Goal: Transaction & Acquisition: Obtain resource

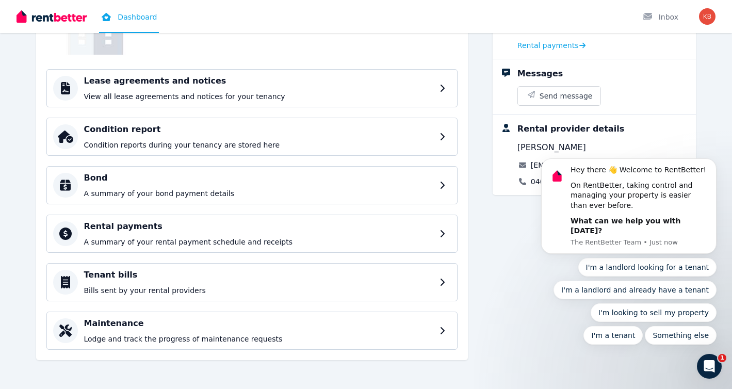
scroll to position [119, 0]
click at [336, 239] on p "A summary of your rental payment schedule and receipts" at bounding box center [260, 242] width 353 height 10
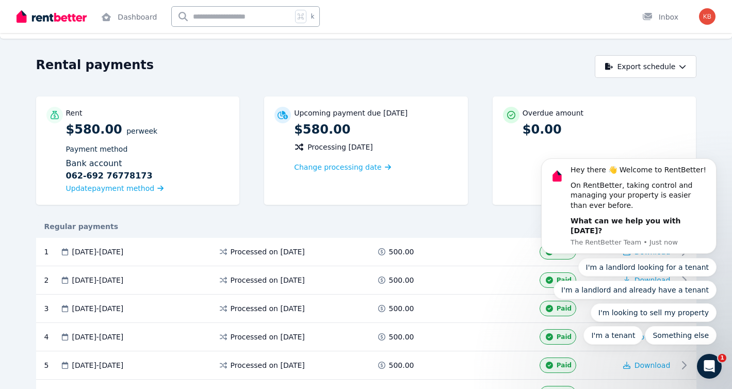
scroll to position [10, 0]
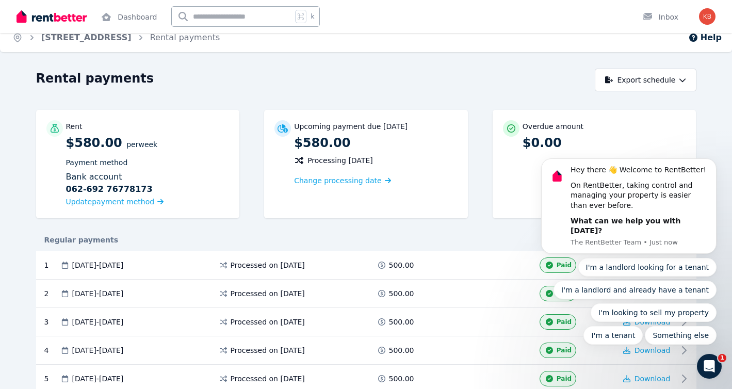
click at [635, 80] on body "Hey there 👋 Welcome to RentBetter! On RentBetter, taking control and managing y…" at bounding box center [629, 214] width 198 height 285
click at [678, 79] on body "Hey there 👋 Welcome to RentBetter! On RentBetter, taking control and managing y…" at bounding box center [629, 214] width 198 height 285
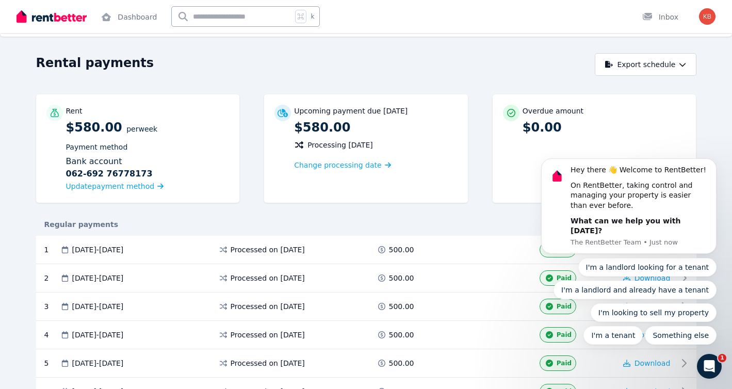
scroll to position [41, 0]
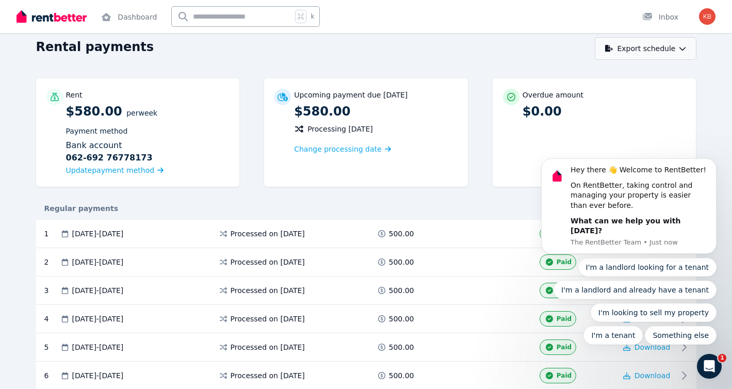
click at [665, 50] on button "Export schedule" at bounding box center [646, 48] width 102 height 23
click at [608, 75] on body "Hey there 👋 Welcome to RentBetter! On RentBetter, taking control and managing y…" at bounding box center [629, 214] width 198 height 285
click at [680, 48] on icon "button" at bounding box center [682, 49] width 6 height 4
click at [595, 75] on body "Hey there 👋 Welcome to RentBetter! On RentBetter, taking control and managing y…" at bounding box center [629, 214] width 198 height 285
click at [663, 47] on button "Export schedule" at bounding box center [646, 48] width 102 height 23
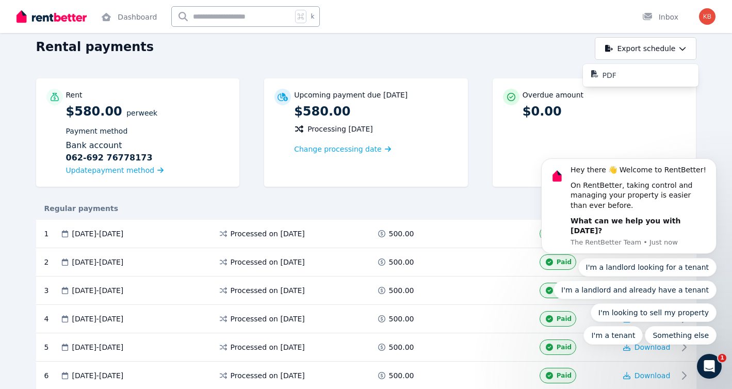
click at [679, 75] on body "Hey there 👋 Welcome to RentBetter! On RentBetter, taking control and managing y…" at bounding box center [629, 214] width 198 height 285
click at [632, 47] on button "Export schedule" at bounding box center [646, 48] width 102 height 23
click html "Hey there 👋 Welcome to RentBetter! On RentBetter, taking control and managing y…"
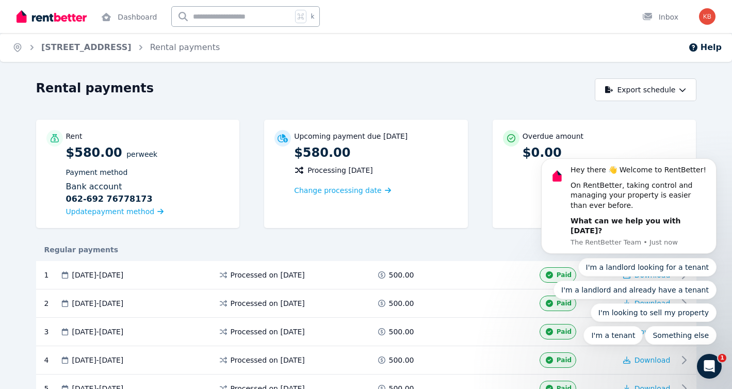
scroll to position [0, 0]
click at [603, 86] on body "Hey there 👋 Welcome to RentBetter! On RentBetter, taking control and managing y…" at bounding box center [629, 214] width 198 height 285
click at [605, 88] on body "Hey there 👋 Welcome to RentBetter! On RentBetter, taking control and managing y…" at bounding box center [629, 214] width 198 height 285
click at [620, 88] on body "Hey there 👋 Welcome to RentBetter! On RentBetter, taking control and managing y…" at bounding box center [629, 214] width 198 height 285
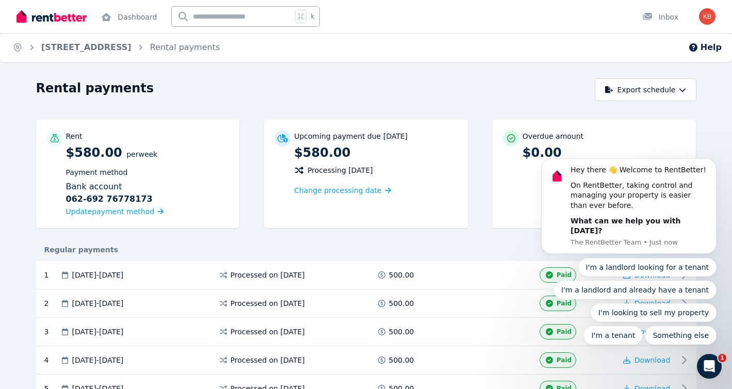
click at [644, 88] on body "Hey there 👋 Welcome to RentBetter! On RentBetter, taking control and managing y…" at bounding box center [629, 214] width 198 height 285
click at [645, 93] on body "Hey there 👋 Welcome to RentBetter! On RentBetter, taking control and managing y…" at bounding box center [629, 214] width 198 height 285
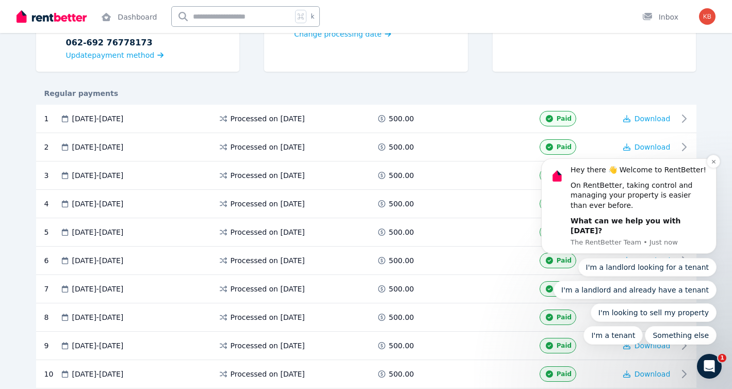
scroll to position [158, 0]
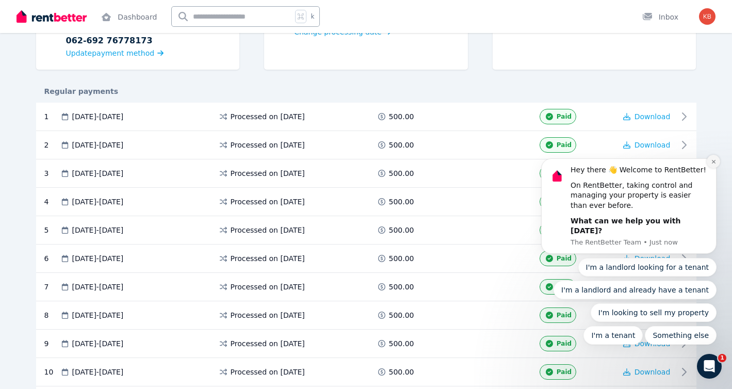
click at [715, 165] on icon "Dismiss notification" at bounding box center [714, 162] width 6 height 6
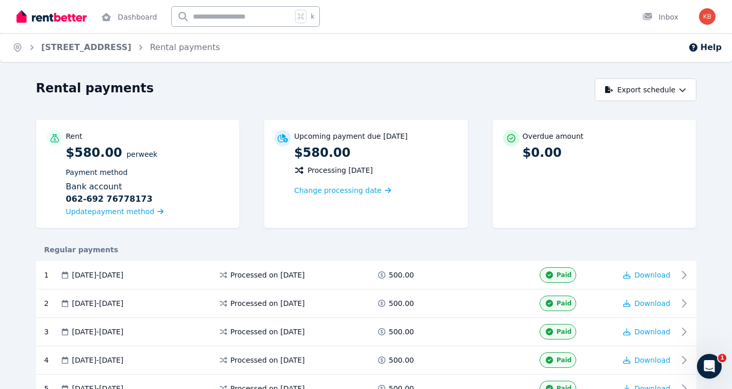
scroll to position [0, 0]
click at [669, 96] on button "Export schedule" at bounding box center [646, 89] width 102 height 23
click at [663, 116] on div "PDF" at bounding box center [646, 116] width 88 height 10
click at [524, 97] on div "Rental payments" at bounding box center [312, 90] width 553 height 20
click at [398, 220] on div "Upcoming payment due [DATE] $580.00 Processing [DATE] Change processing date" at bounding box center [366, 174] width 204 height 108
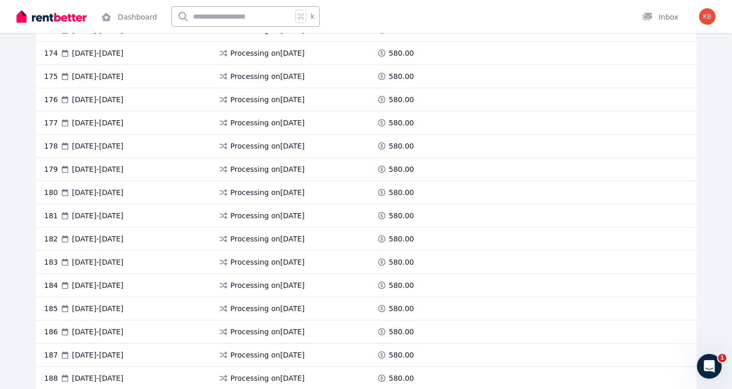
scroll to position [4703, 0]
